Goal: Communication & Community: Answer question/provide support

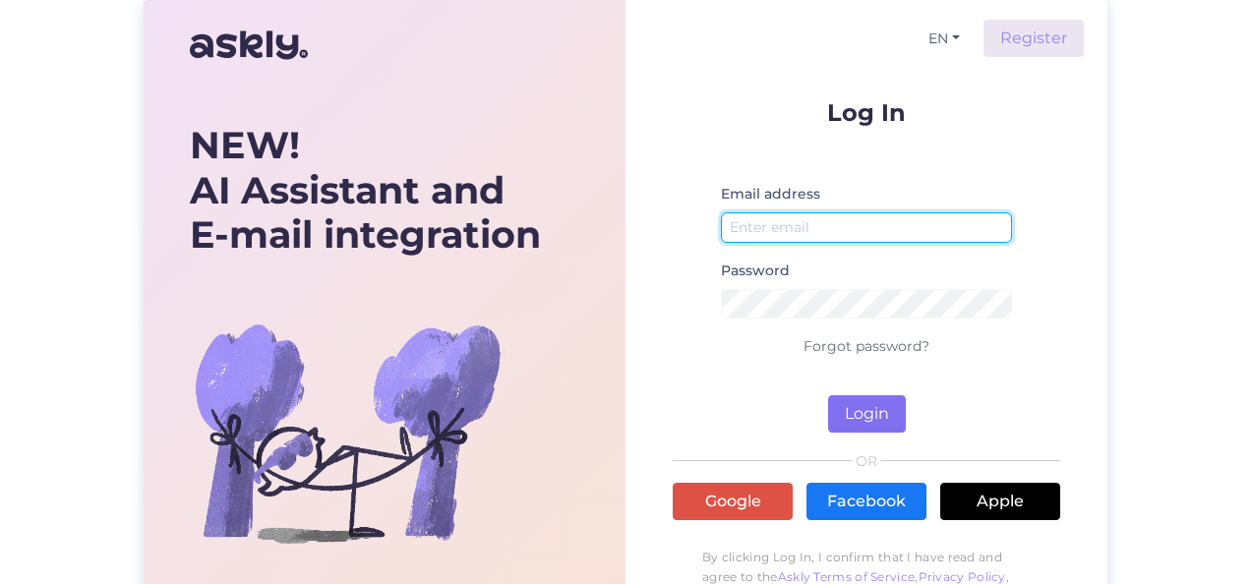
type input "[EMAIL_ADDRESS][DOMAIN_NAME]"
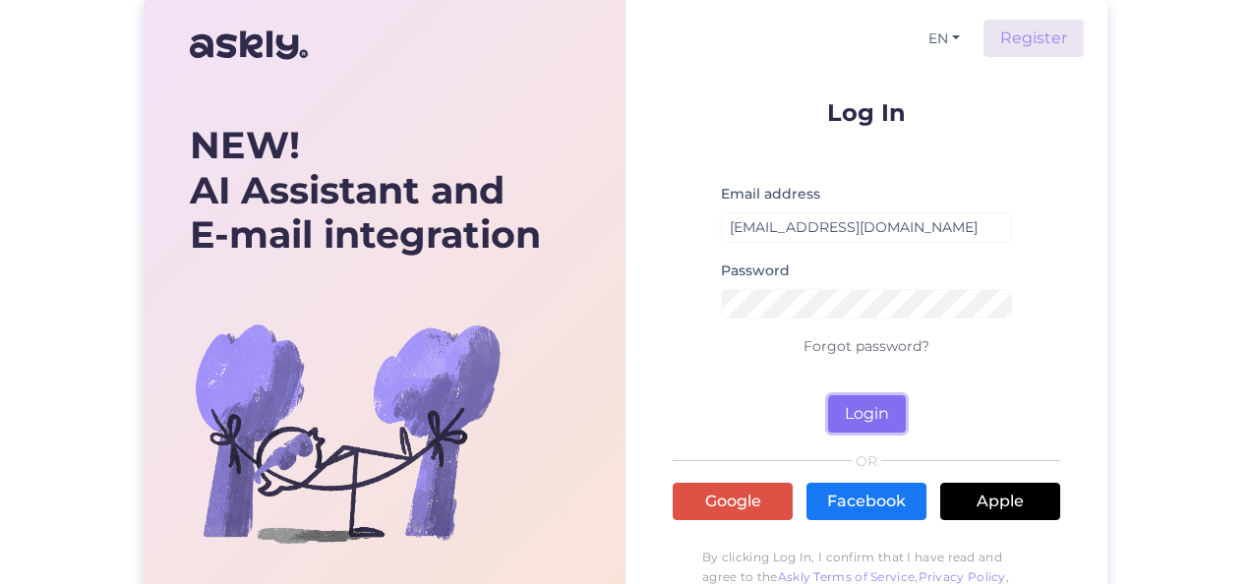
click at [869, 425] on button "Login" at bounding box center [867, 413] width 78 height 37
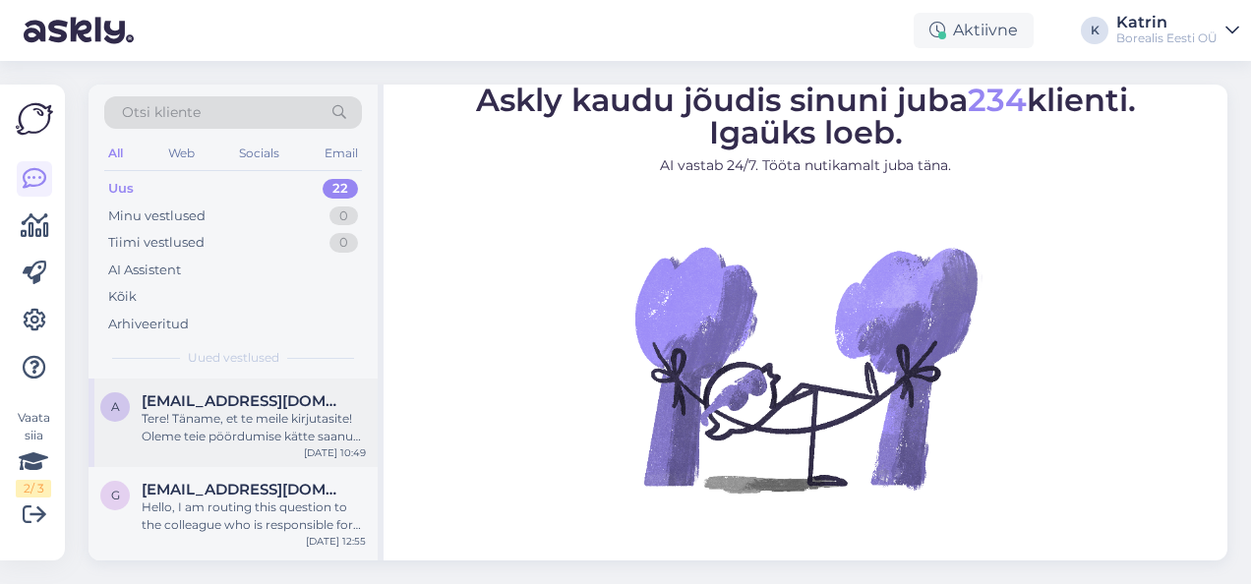
click at [252, 430] on div "Tere! Täname, et te meile kirjutasite! Oleme teie pöördumise kätte saanud ja va…" at bounding box center [254, 427] width 224 height 35
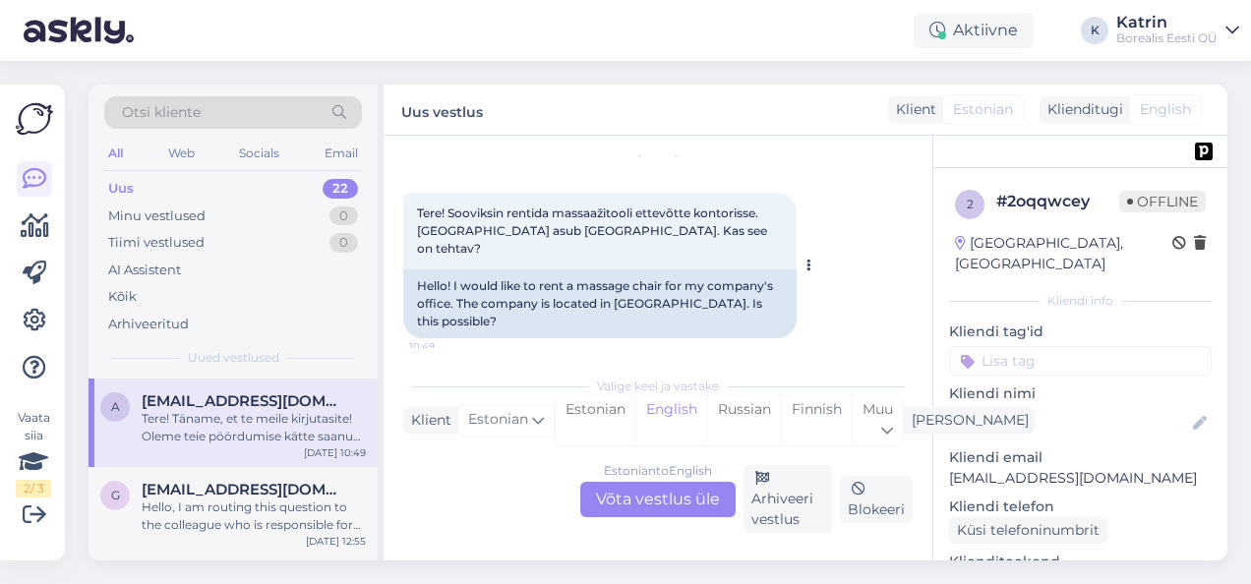
scroll to position [98, 0]
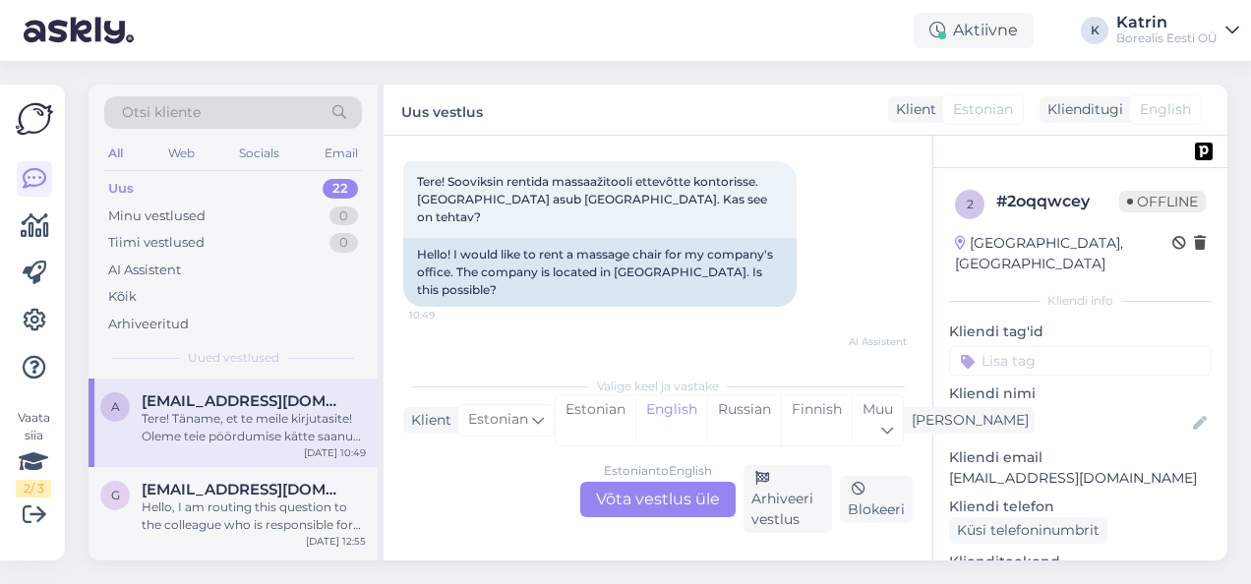
click at [689, 507] on div "Estonian to English Võta vestlus üle" at bounding box center [657, 499] width 155 height 35
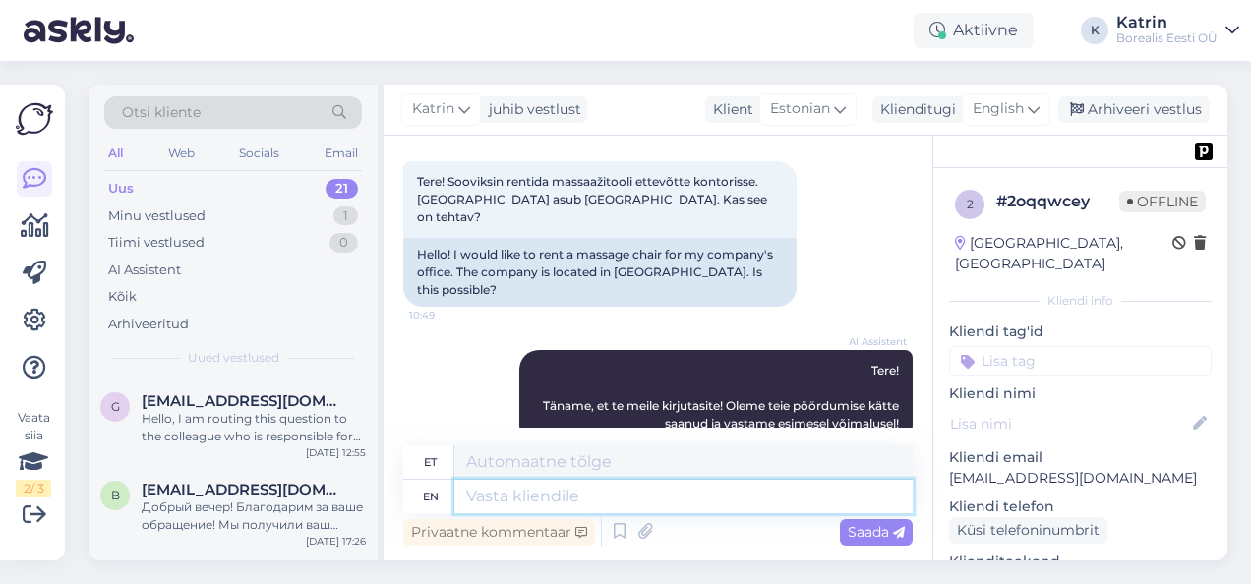
click at [654, 492] on textarea at bounding box center [683, 496] width 458 height 33
type textarea "Tere,"
type textarea "Tere"
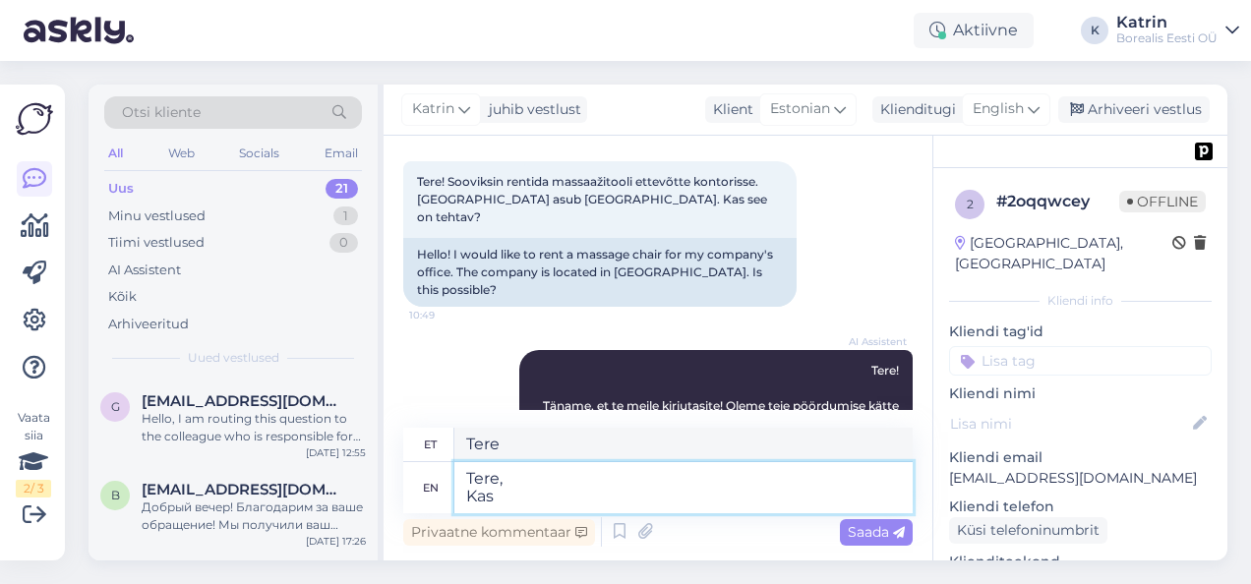
type textarea "Tere, Kas"
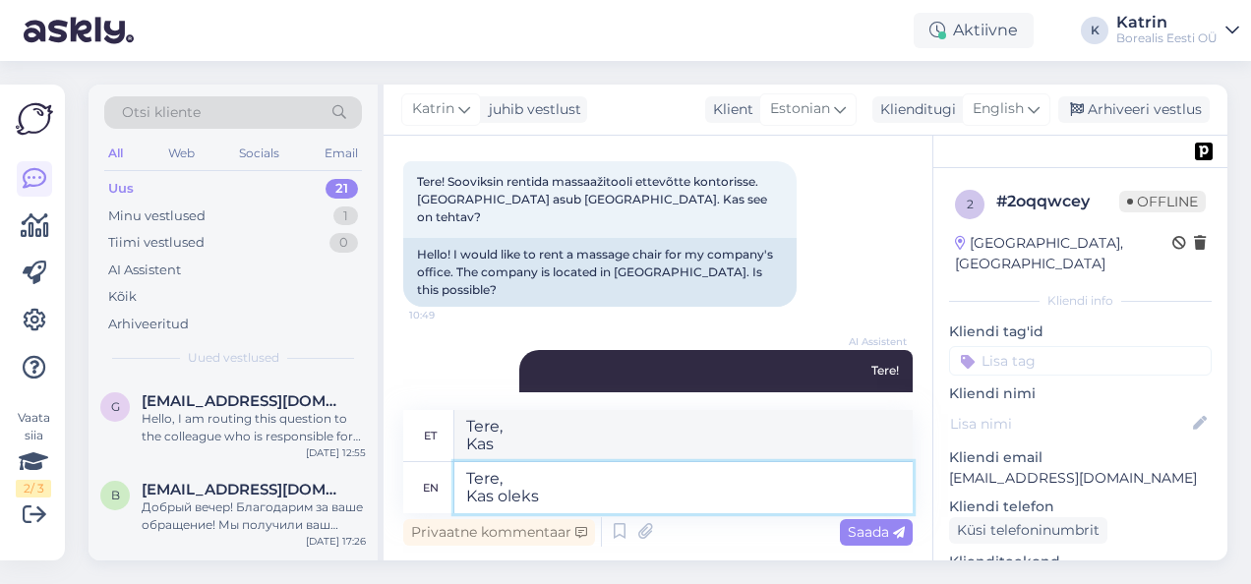
type textarea "Tere, Kas oleks"
type textarea "Tere, Kas oleks võimalik saa"
type textarea "Tere, Kas oleks võimalik"
type textarea "Tere, Kas oleks võimalik saada"
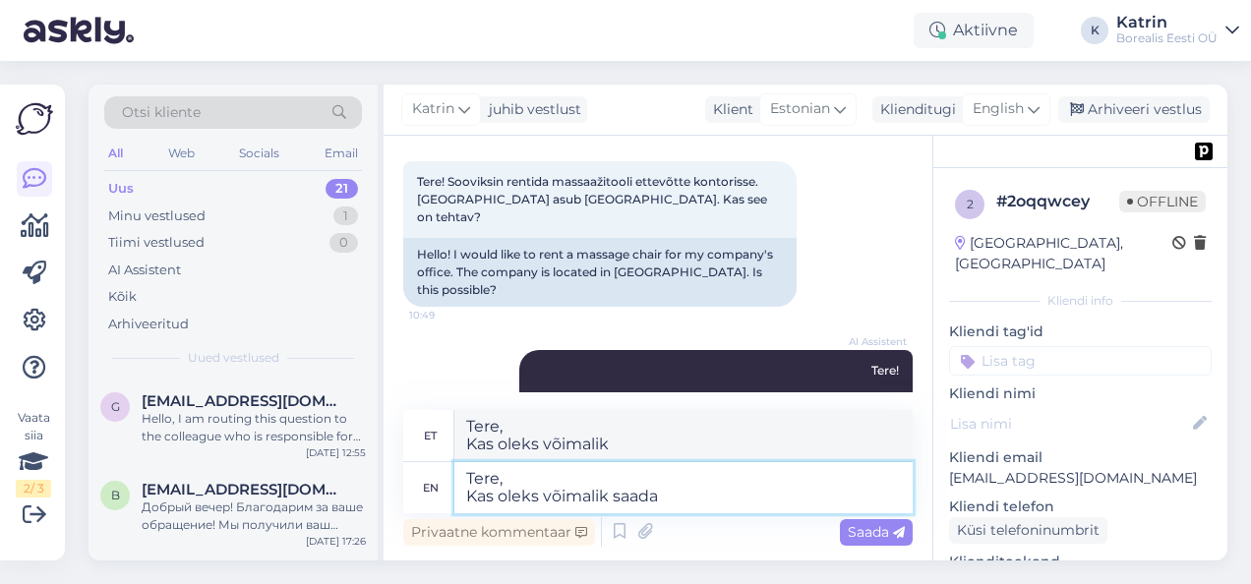
type textarea "Tere, Kas oleks võimalik saada"
type textarea "Tere, Kas oleks võimalik [PERSON_NAME] t"
type textarea "Tere, Kas oleks võimalik [PERSON_NAME]"
type textarea "Tere, Kas oleks võimalik [PERSON_NAME] telfoni"
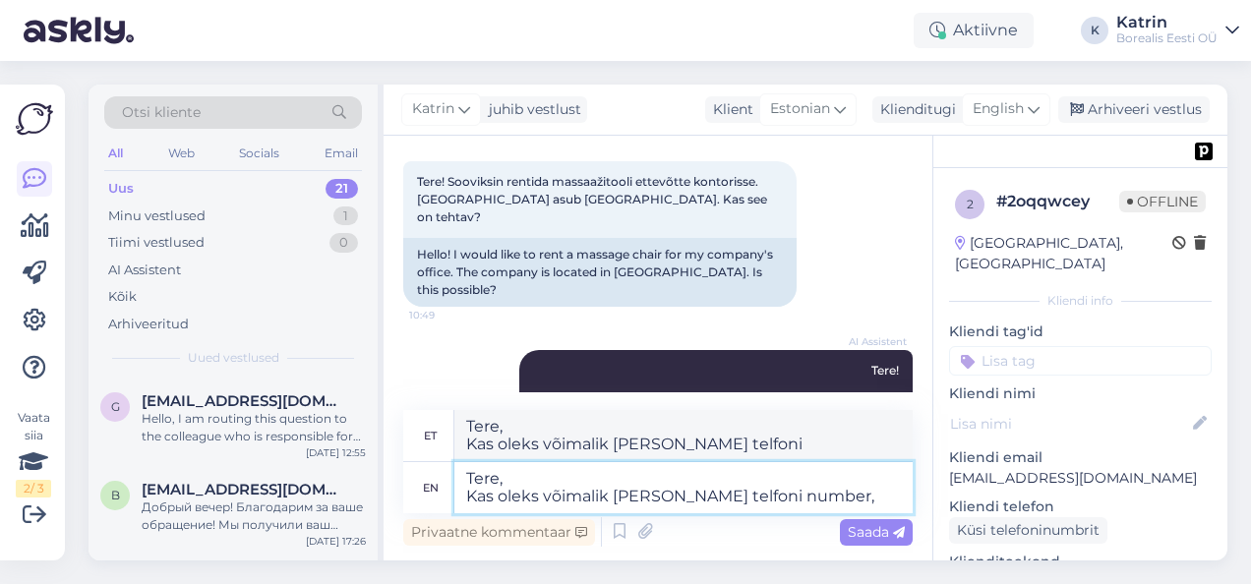
type textarea "Tere, Kas oleks võimalik [PERSON_NAME] telfoni number,"
type textarea "Tere, Kas oleks võimalik [PERSON_NAME] telefoninumber,"
type textarea "Tere, Kas oleks võimalik [PERSON_NAME] telfoni number, s"
type textarea "Tere, Kas oleks võimalik [PERSON_NAME] telfoni number, saaksin T"
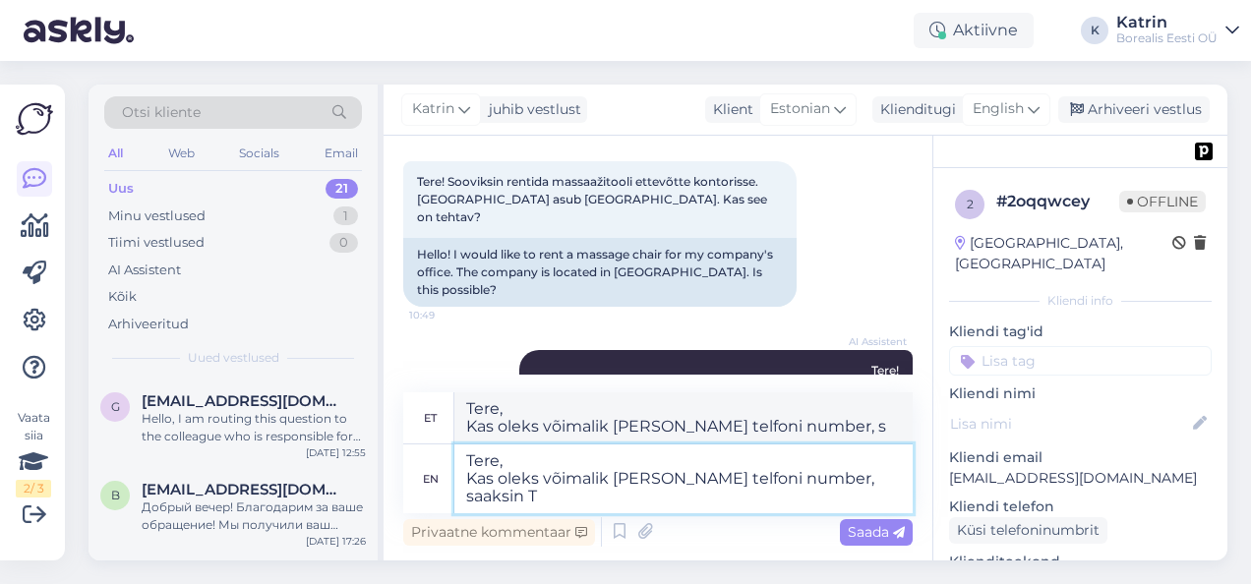
type textarea "Tere, Kas oleks võimalik [PERSON_NAME] telfoni number, saaksin"
type textarea "Tere, Kas oleks võimalik [PERSON_NAME] telfoni number, saaksin Teile"
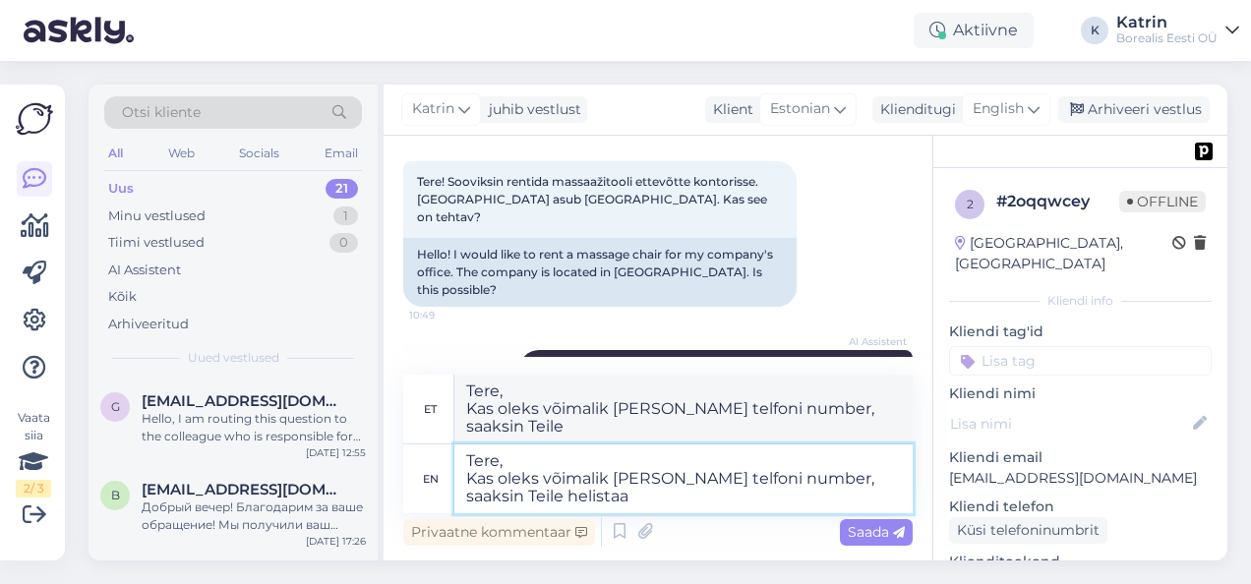
type textarea "Tere, Kas oleks võimalik [PERSON_NAME] telfoni number, saaksin Teile helistaa"
type textarea "Tere, Kas oleks võimalik [PERSON_NAME] telfoni number, saaksin Teile helistaa ja"
type textarea "Tere, Kas oleks võimalik [PERSON_NAME] telfoni number, saaksin Teile helistaa j…"
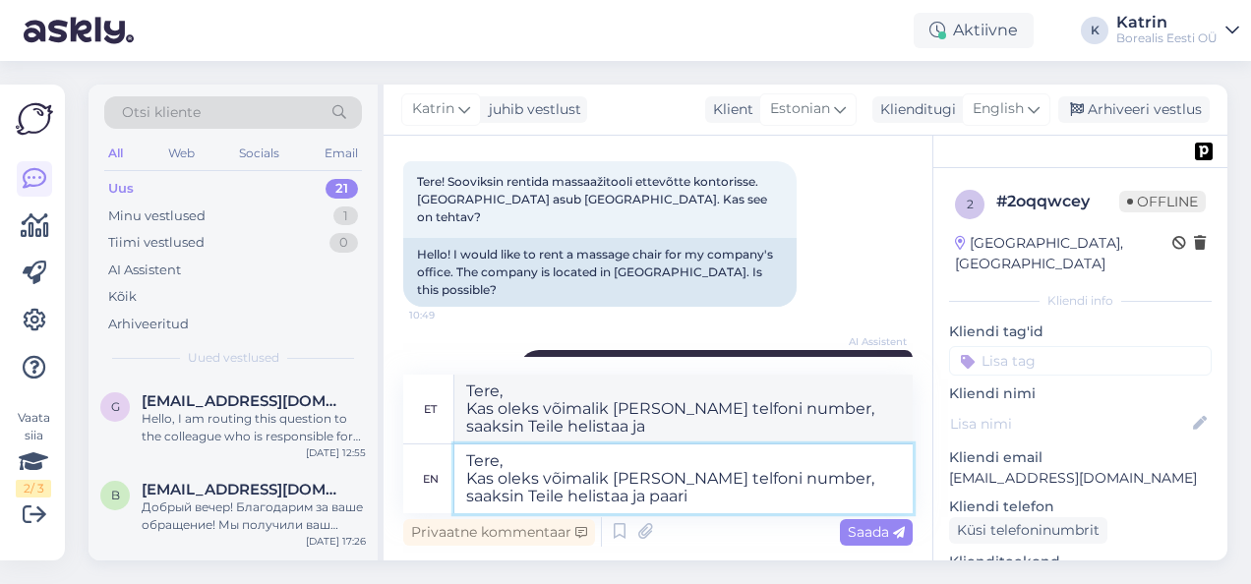
type textarea "Tere, Kas oleks võimalik [PERSON_NAME] telfoni number, saaksin Teile helistaa j…"
type textarea "Tere, Kas oleks võimalik [PERSON_NAME] telfoni number, saaksin Teile helista"
type textarea "Tere, Kas oleks võimalik [PERSON_NAME] telfoni number, saaksin Teile helista ja"
type textarea "Tere, Kas oleks võimalik [PERSON_NAME] telfoni number, saaksin Teil"
type textarea "Tere, Kas oleks võimalik [PERSON_NAME] telfoni number, saaksin Teile helistaa"
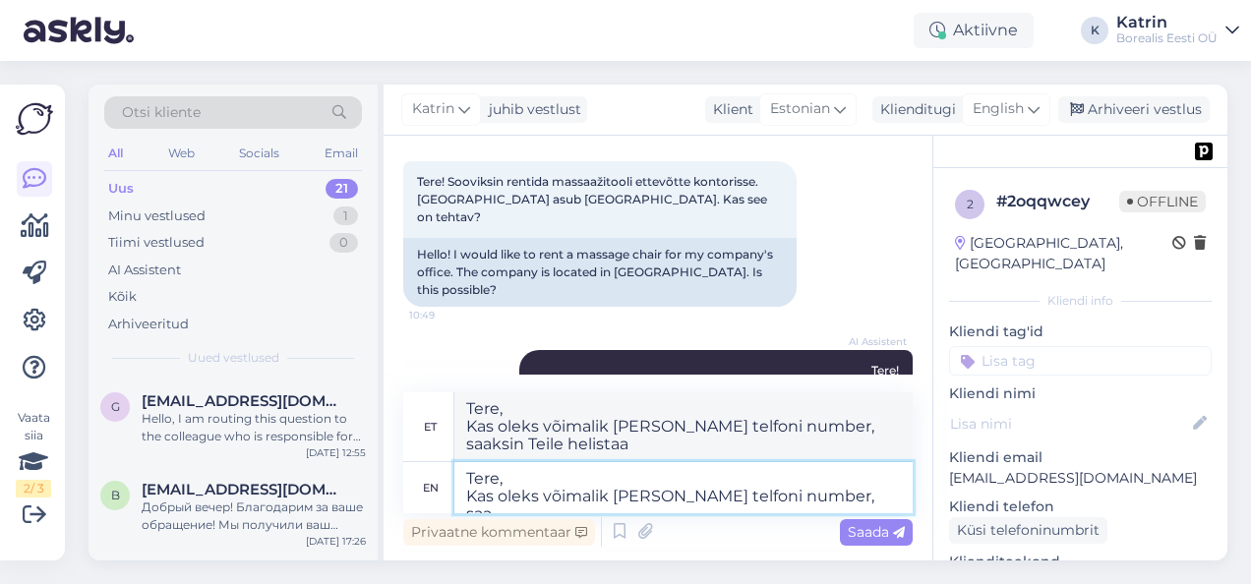
type textarea "Tere, Kas oleks võimalik [PERSON_NAME] telfoni number, sa"
type textarea "Tere, Kas oleks võimalik [PERSON_NAME] telfoni number, saaksin Teile"
type textarea "Tere, Kas oleks võimalik [PERSON_NAME] telfoni number"
type textarea "Tere, Kas oleks võimalik [PERSON_NAME] telfoni number, saaksin"
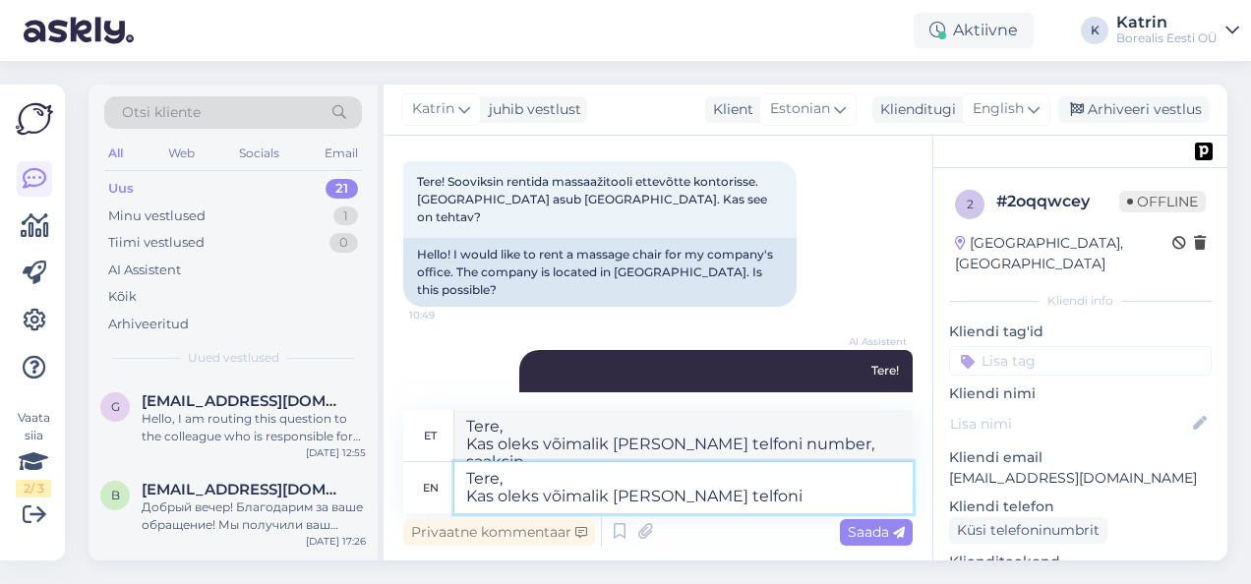
type textarea "Tere, Kas oleks võimalik [PERSON_NAME] telfon"
type textarea "Tere, Kas oleks võimalik [PERSON_NAME] telefoninumber,"
type textarea "Tere, Kas oleks võimalik [PERSON_NAME]"
type textarea "Tere, Kas oleks võimalik [PERSON_NAME] telfoni"
type textarea "Tere, Kas oleks võimalik saada"
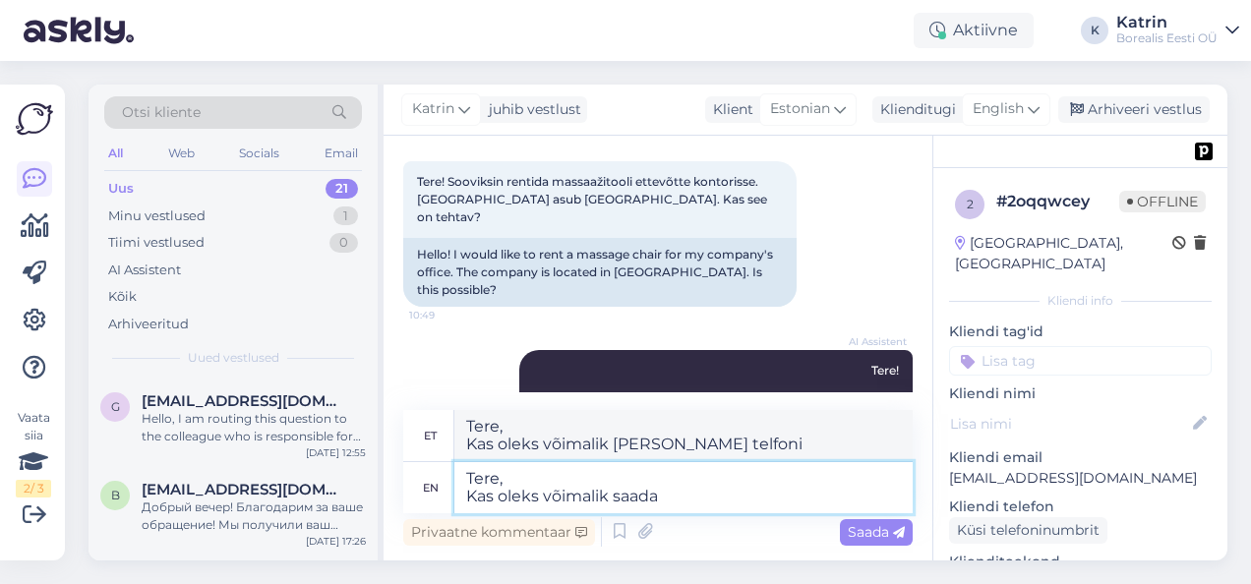
type textarea "Tere, Kas oleks võimalik [PERSON_NAME]"
type textarea "Tere, Kas oleks võima"
type textarea "Tere, Kas oleks võimalik saada"
type textarea "Tere, Kas oleks"
type textarea "Tere, Kas oleks võimalik"
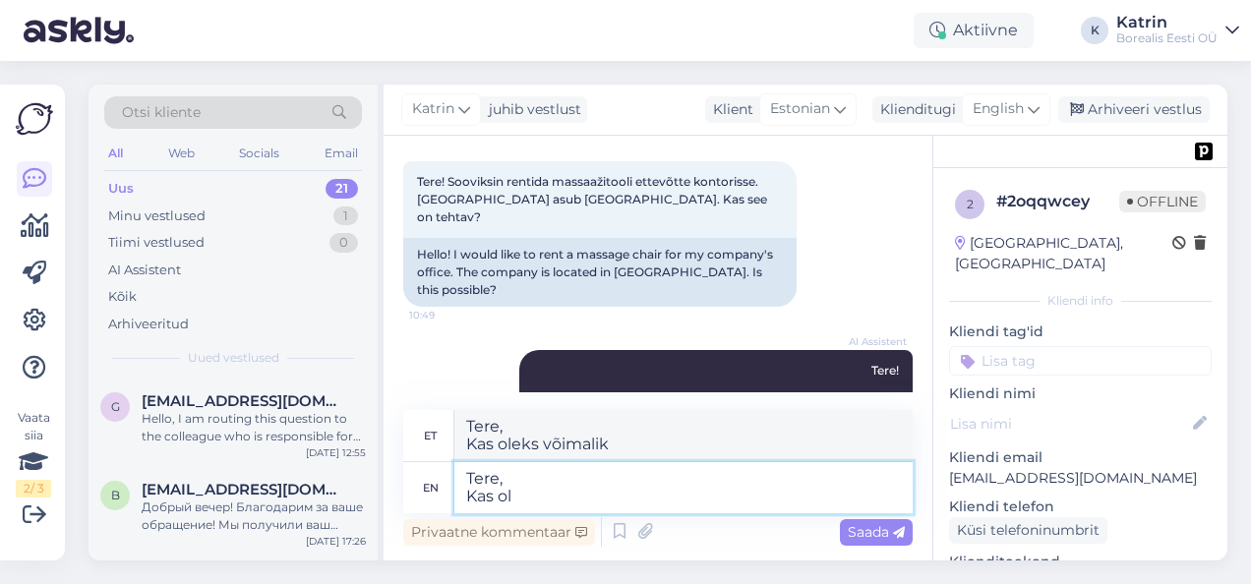
type textarea "Tere, Kas o"
type textarea "Tere, Kas oleks"
type textarea "Tere, Kas"
type textarea "Tere, S"
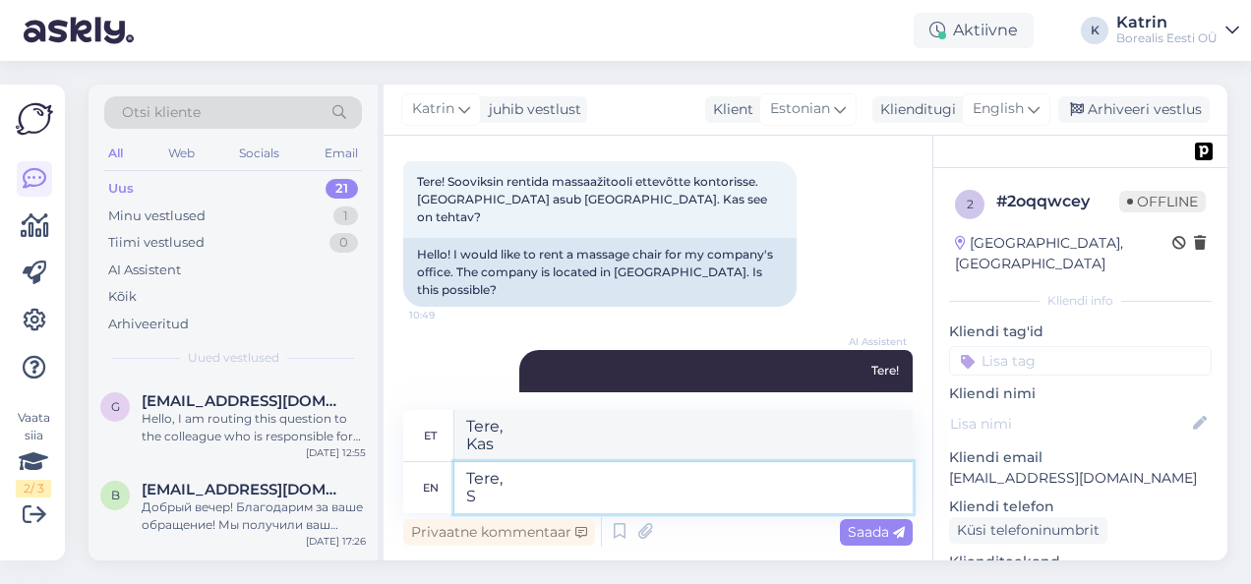
type textarea "Tere,"
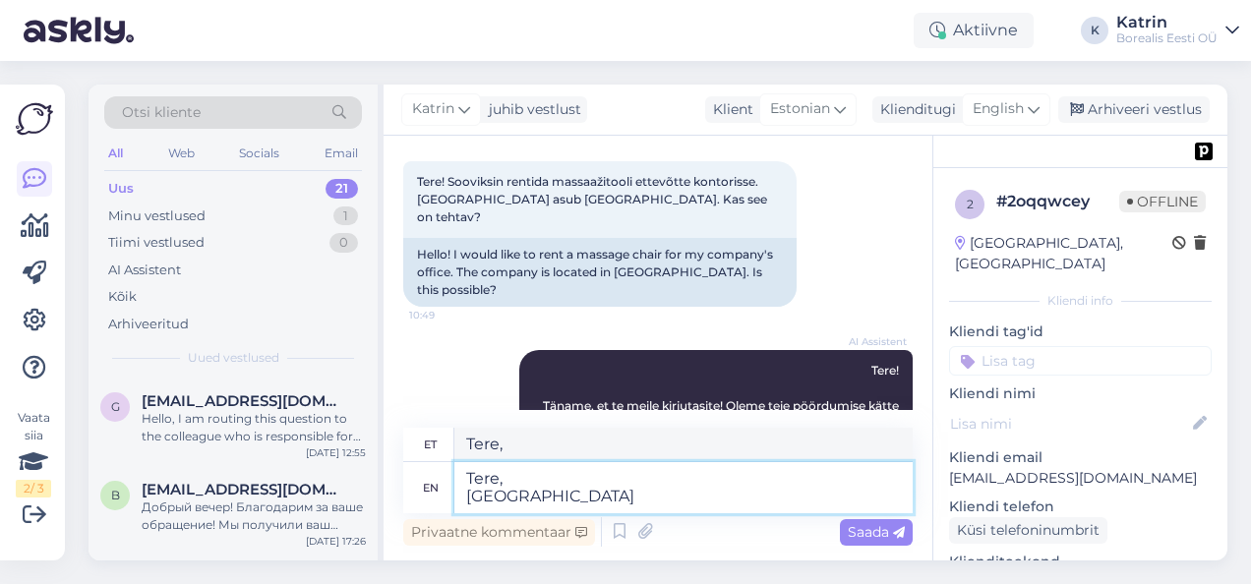
type textarea "Tere, [GEOGRAPHIC_DATA]"
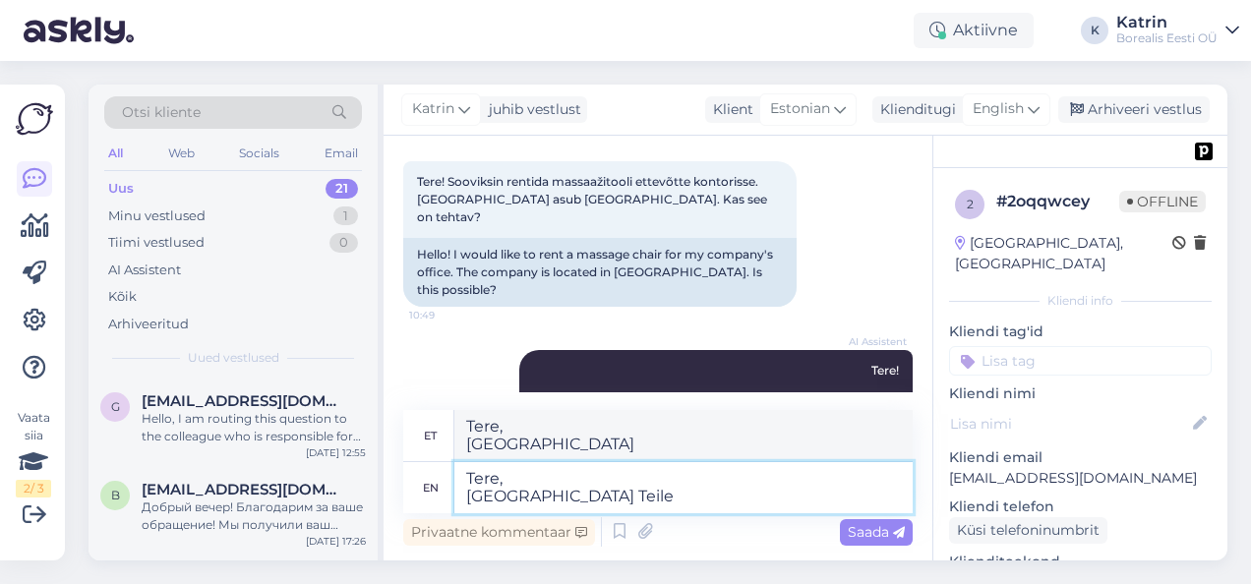
type textarea "Tere, Saadan Teile p"
type textarea "Tere, [GEOGRAPHIC_DATA] Teile"
type textarea "Tere, Saadan Teile pakkumise"
type textarea "Tere, Saadan Teile pakkumised"
type textarea "Tere, [PERSON_NAME] Teile pakkumise meilile"
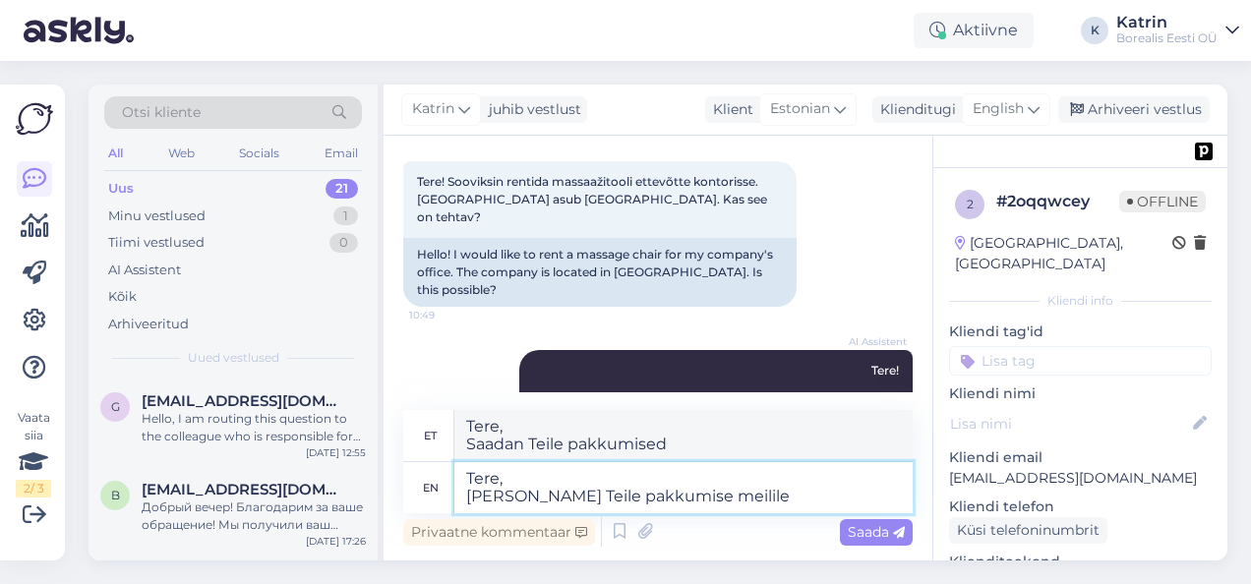
type textarea "Tere, [PERSON_NAME] Teile pakkumise meilile"
type textarea "Tere, [PERSON_NAME] Teile pakkumise meilile."
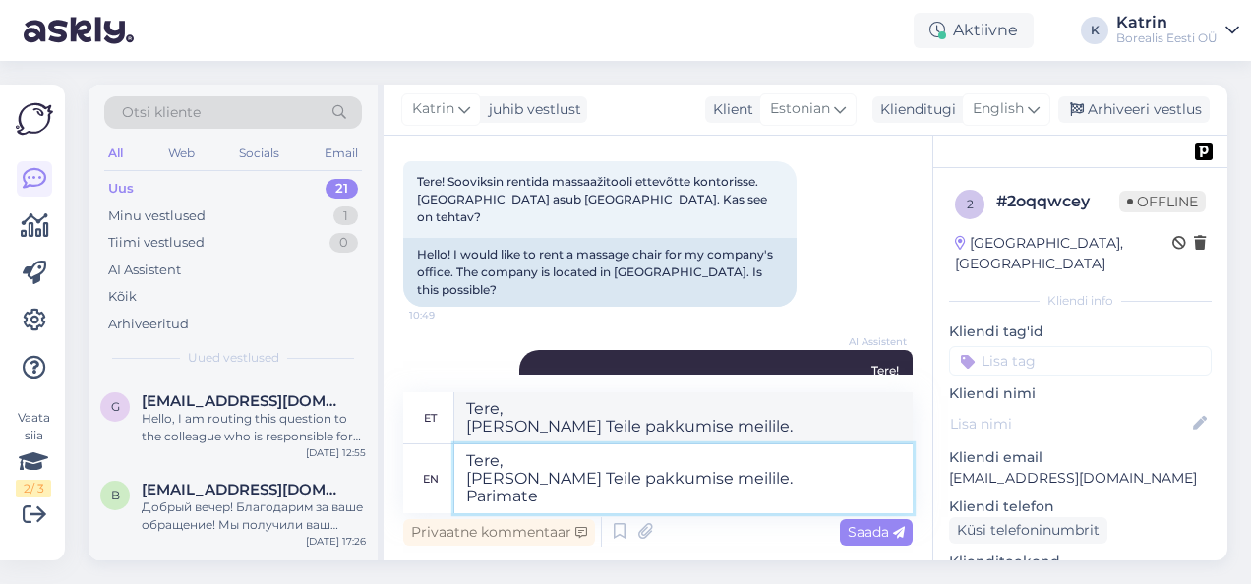
type textarea "Tere, [PERSON_NAME] Teile pakkumise meilile. Parimate s"
type textarea "Tere, [PERSON_NAME] Teile pakkumise meilile. Parimate"
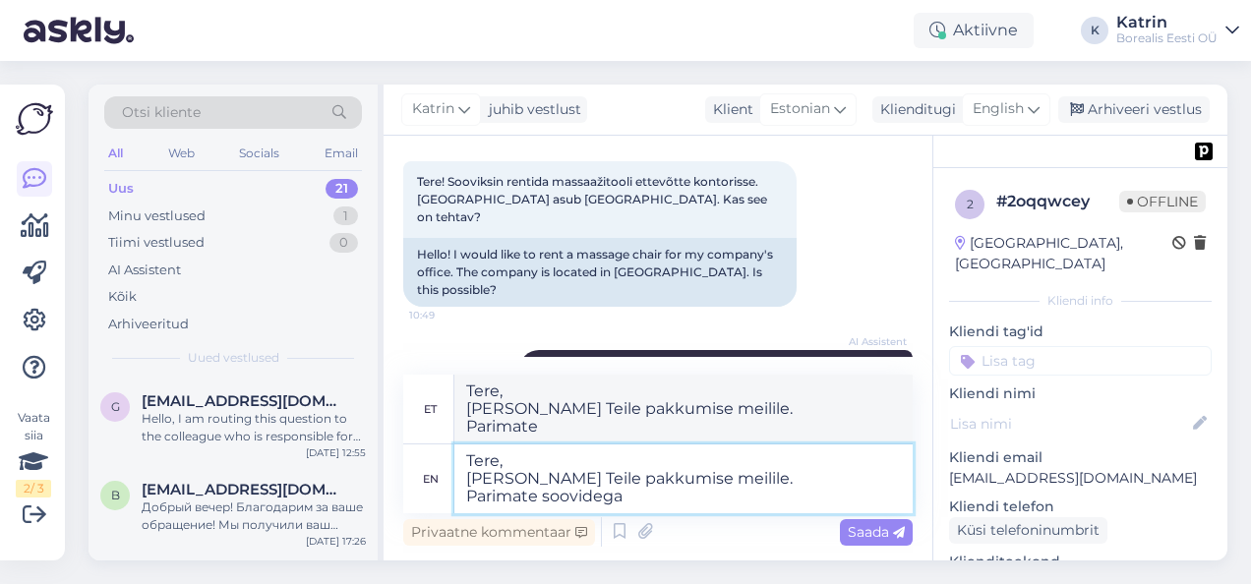
type textarea "Tere, [PERSON_NAME] Teile pakkumise meilile. Parimate soovidega"
type textarea "Tere, [PERSON_NAME] Teile pakkumise meilile. Parimate soovidega katrin"
click at [636, 494] on textarea "Tere, [PERSON_NAME] Teile pakkumise meilile. Parimate soovidega katrin" at bounding box center [683, 479] width 458 height 69
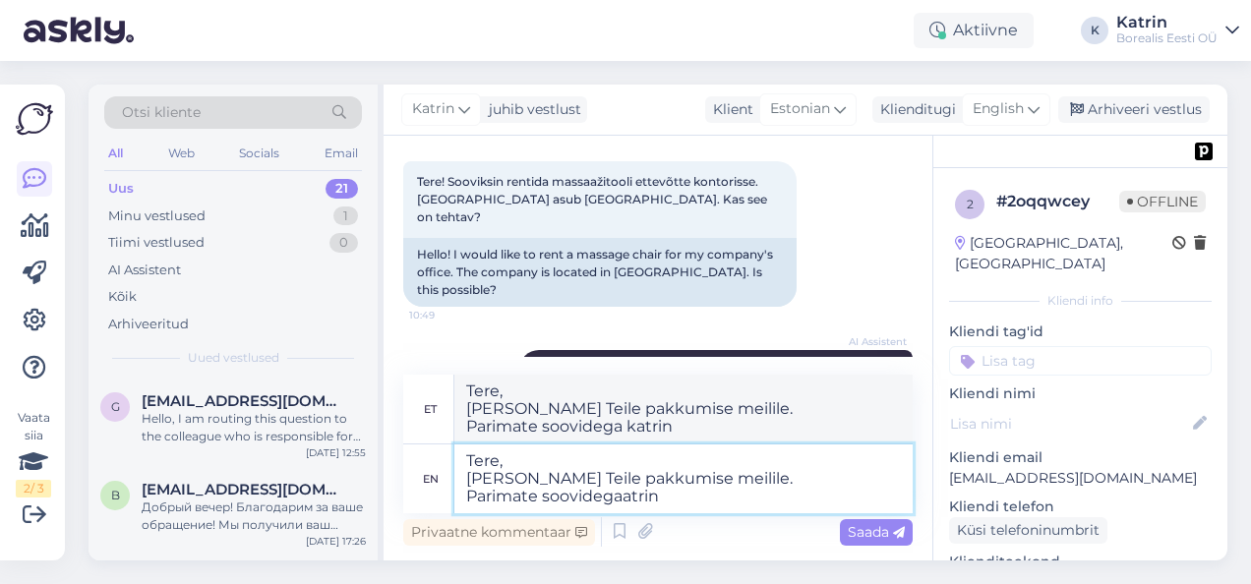
type textarea "Tere, [PERSON_NAME] Teile pakkumise meilile. Parimate soovidega,atrin"
type textarea "Tere, [PERSON_NAME] Teile pakkumise meilile. Parimate soovidegaatrin"
type textarea "Tere, [PERSON_NAME] Teile pakkumise meilile. Parimate soovidega, [PERSON_NAME]"
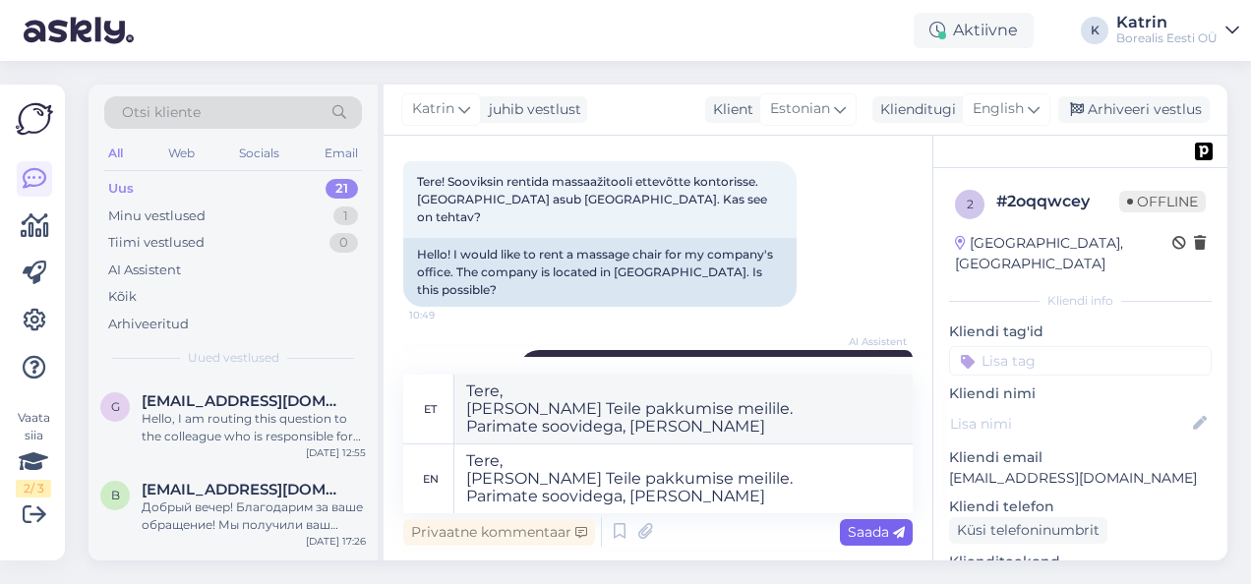
click at [865, 533] on span "Saada" at bounding box center [876, 532] width 57 height 18
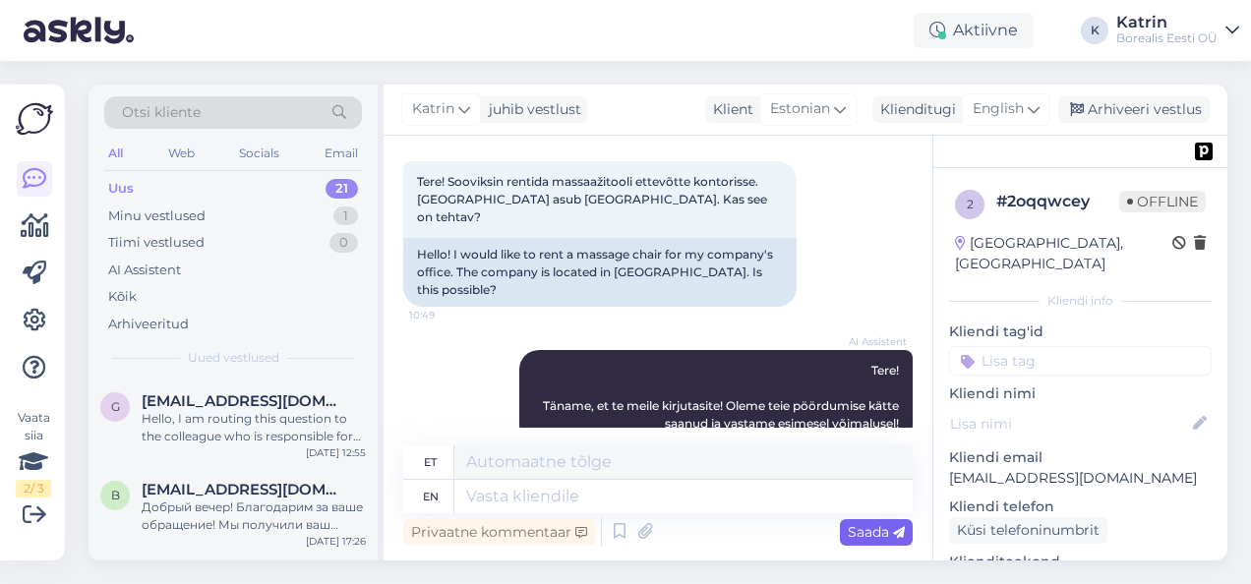
scroll to position [330, 0]
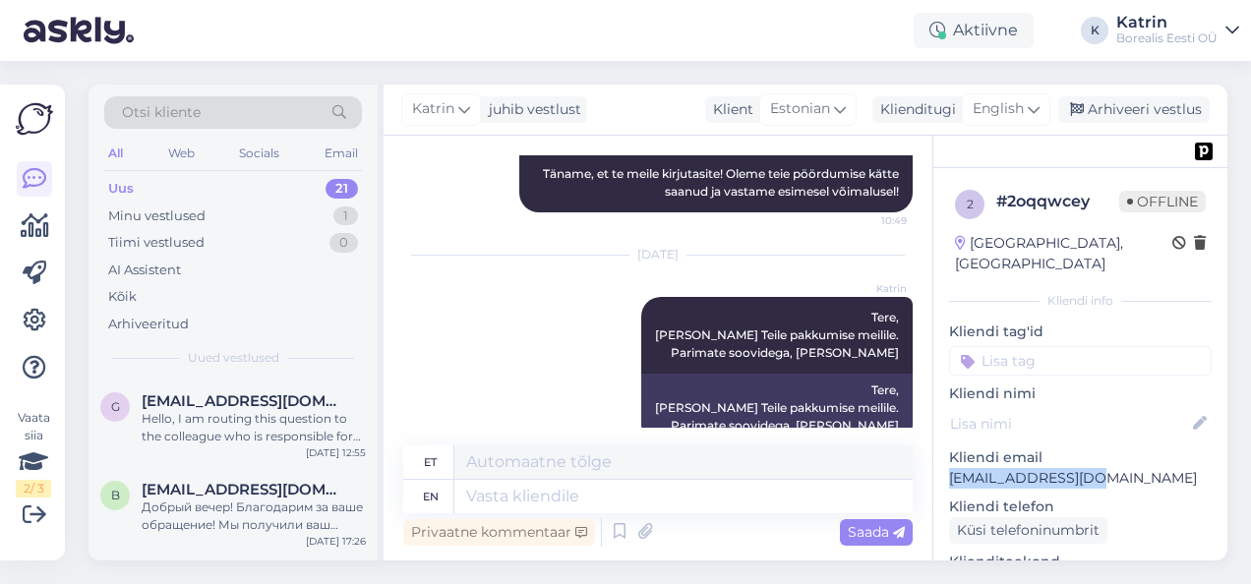
drag, startPoint x: 1090, startPoint y: 454, endPoint x: 950, endPoint y: 461, distance: 139.8
click at [950, 468] on p "[EMAIL_ADDRESS][DOMAIN_NAME]" at bounding box center [1080, 478] width 263 height 21
copy p "[EMAIL_ADDRESS][DOMAIN_NAME]"
